Goal: Unclear

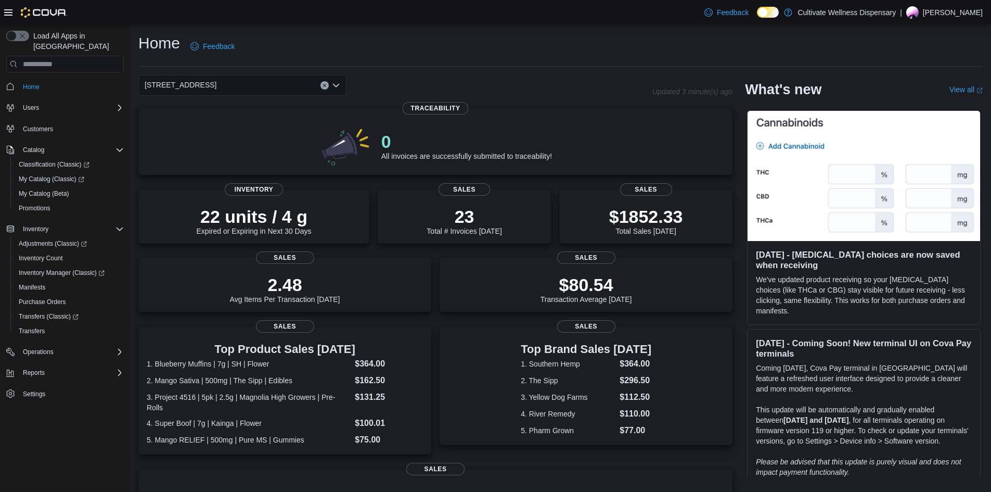
scroll to position [104, 0]
